Goal: Task Accomplishment & Management: Complete application form

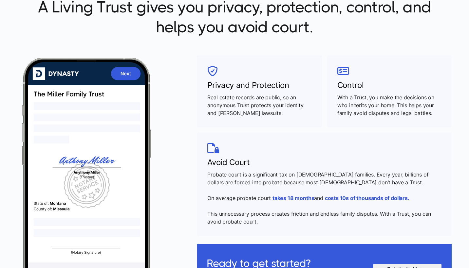
scroll to position [230, 0]
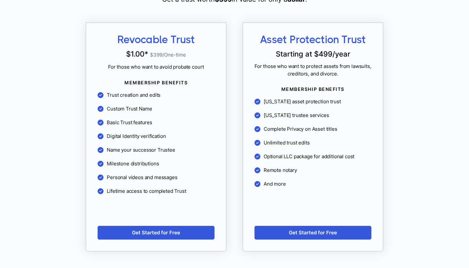
scroll to position [589, 0]
